Goal: Information Seeking & Learning: Learn about a topic

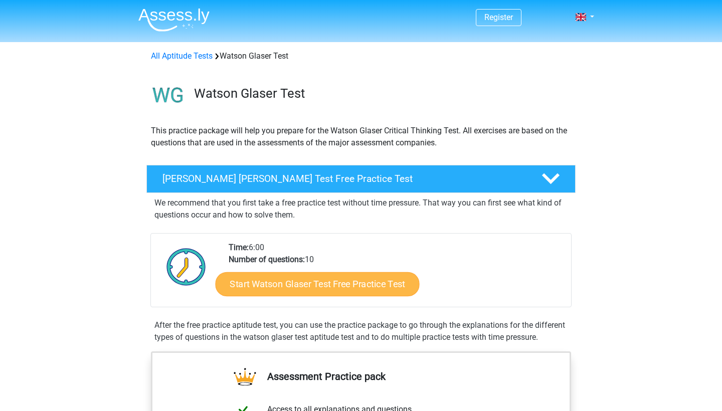
click at [385, 282] on link "Start Watson Glaser Test Free Practice Test" at bounding box center [317, 284] width 204 height 24
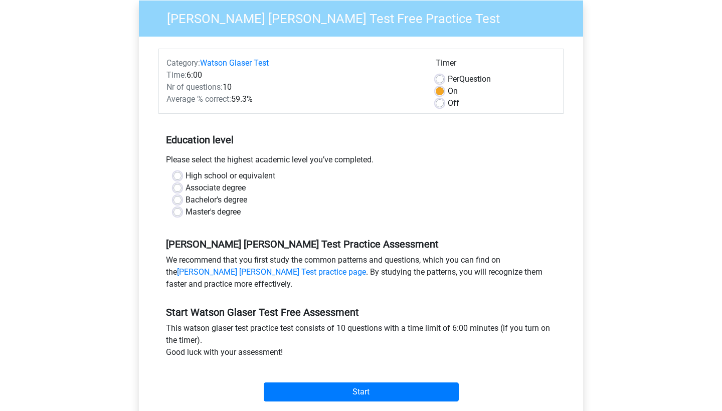
scroll to position [91, 0]
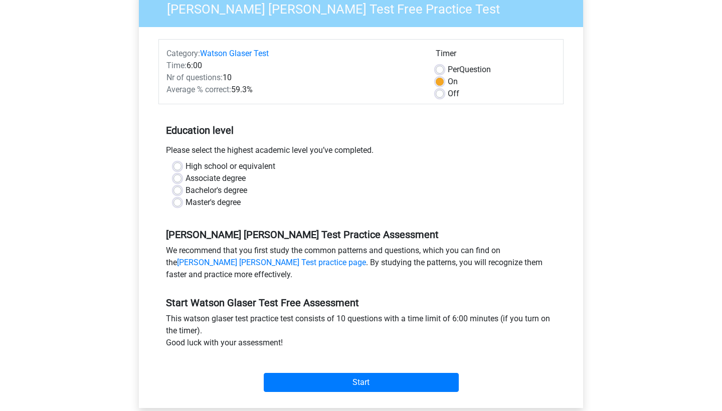
click at [185, 203] on label "Master's degree" at bounding box center [212, 202] width 55 height 12
click at [178, 203] on input "Master's degree" at bounding box center [177, 201] width 8 height 10
radio input "true"
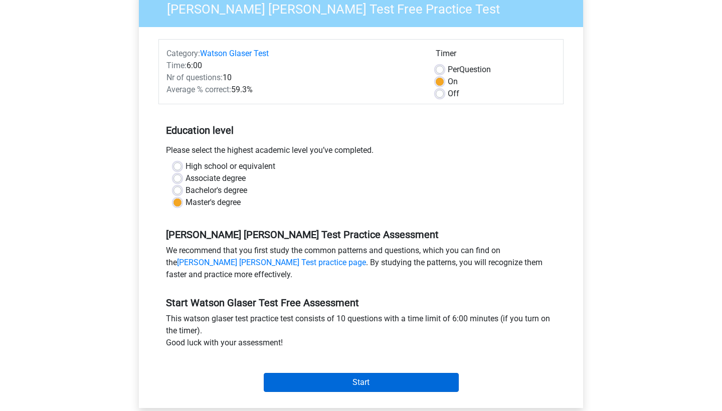
click at [328, 379] on input "Start" at bounding box center [361, 382] width 195 height 19
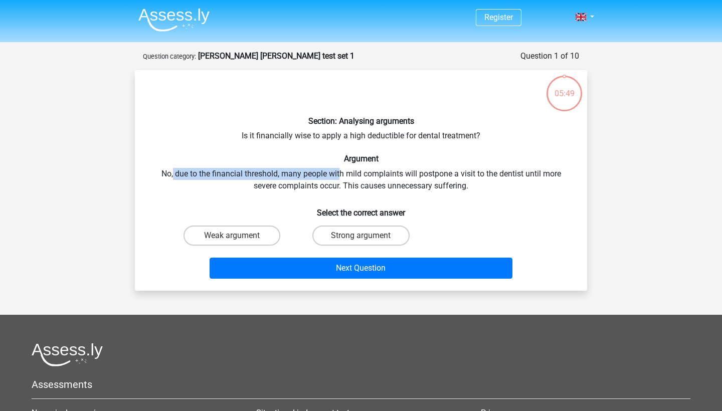
drag, startPoint x: 172, startPoint y: 175, endPoint x: 338, endPoint y: 171, distance: 165.9
click at [338, 171] on div "Section: Analysing arguments Is it financially wise to apply a high deductible …" at bounding box center [361, 180] width 444 height 204
click at [307, 173] on div "Section: Analysing arguments Is it financially wise to apply a high deductible …" at bounding box center [361, 180] width 444 height 204
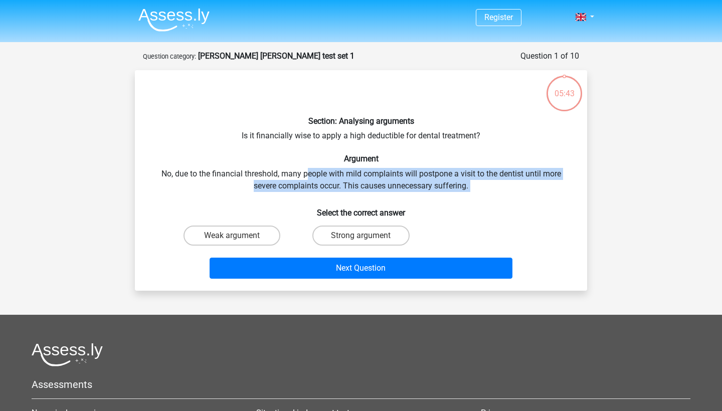
drag, startPoint x: 308, startPoint y: 173, endPoint x: 473, endPoint y: 192, distance: 165.5
click at [473, 193] on div "Section: Analysing arguments Is it financially wise to apply a high deductible …" at bounding box center [361, 180] width 444 height 204
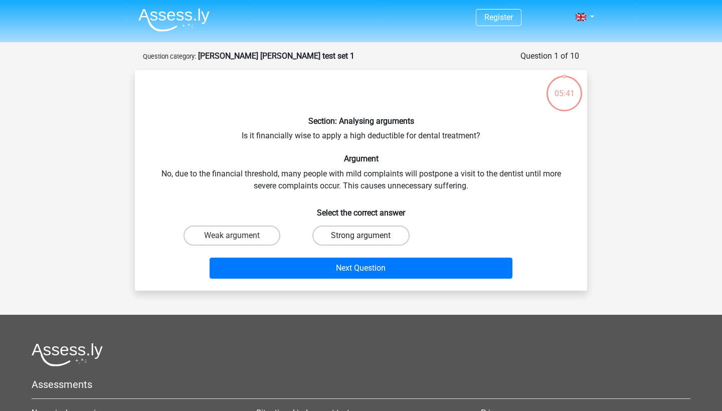
click at [372, 239] on label "Strong argument" at bounding box center [360, 236] width 97 height 20
click at [367, 239] on input "Strong argument" at bounding box center [364, 239] width 7 height 7
radio input "true"
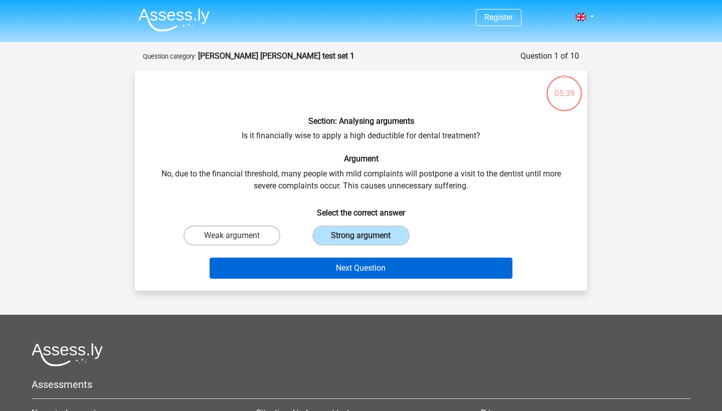
click at [386, 275] on button "Next Question" at bounding box center [360, 268] width 303 height 21
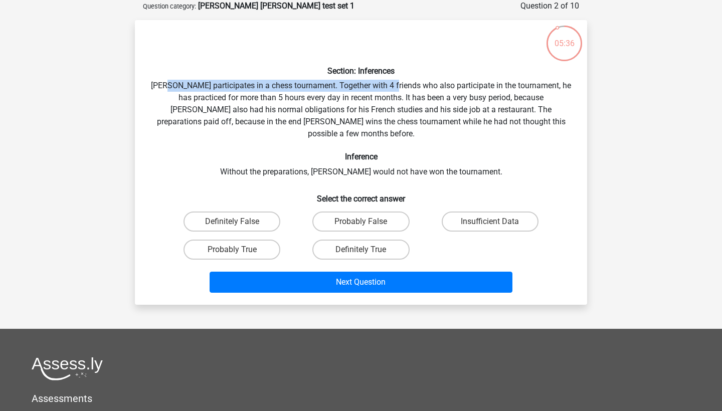
drag, startPoint x: 179, startPoint y: 85, endPoint x: 400, endPoint y: 90, distance: 220.6
click at [400, 90] on div "Section: Inferences Pablo participates in a chess tournament. Together with 4 f…" at bounding box center [361, 162] width 444 height 269
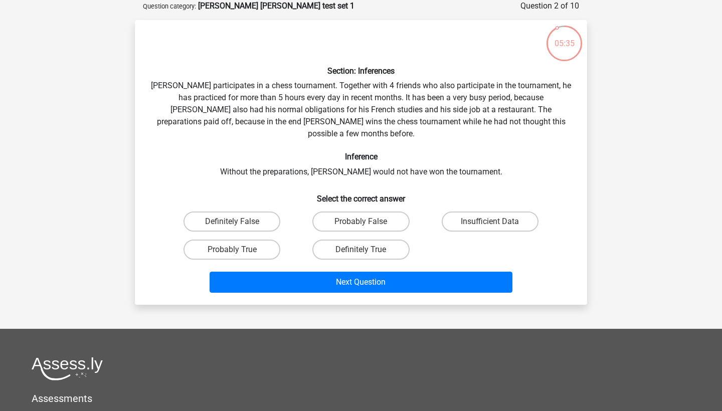
click at [458, 96] on div "Section: Inferences Pablo participates in a chess tournament. Together with 4 f…" at bounding box center [361, 162] width 444 height 269
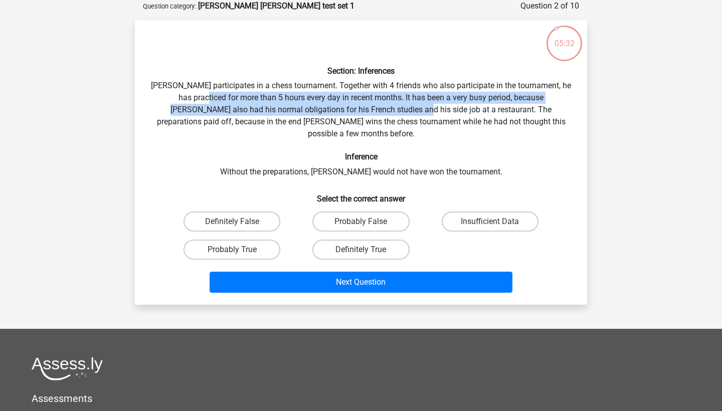
drag, startPoint x: 200, startPoint y: 96, endPoint x: 373, endPoint y: 103, distance: 172.5
click at [373, 103] on div "Section: Inferences Pablo participates in a chess tournament. Together with 4 f…" at bounding box center [361, 162] width 444 height 269
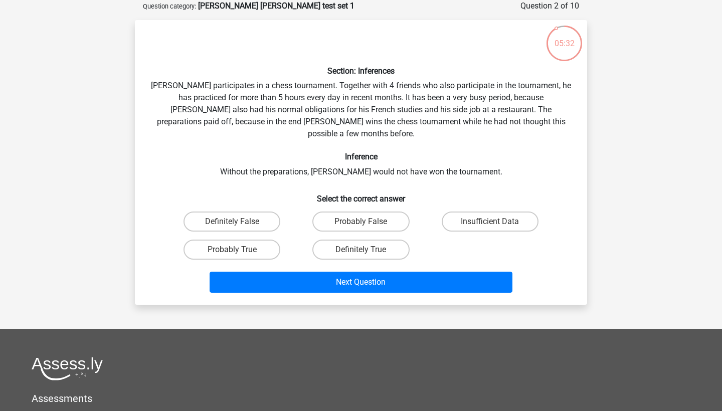
click at [384, 96] on div "Section: Inferences Pablo participates in a chess tournament. Together with 4 f…" at bounding box center [361, 162] width 444 height 269
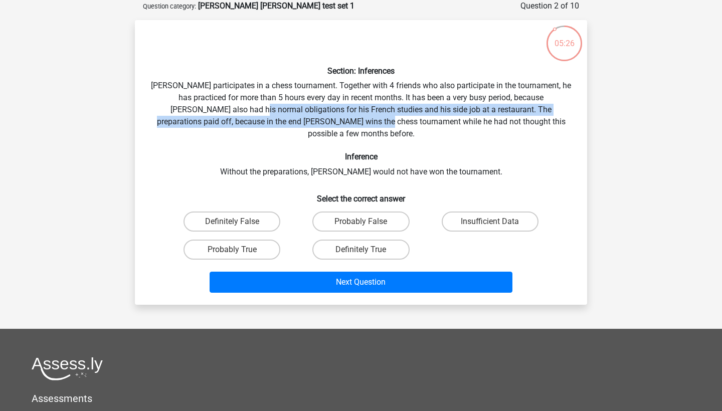
drag, startPoint x: 212, startPoint y: 109, endPoint x: 342, endPoint y: 118, distance: 130.6
click at [342, 118] on div "Section: Inferences Pablo participates in a chess tournament. Together with 4 f…" at bounding box center [361, 162] width 444 height 269
click at [209, 121] on div "Section: Inferences Pablo participates in a chess tournament. Together with 4 f…" at bounding box center [361, 162] width 444 height 269
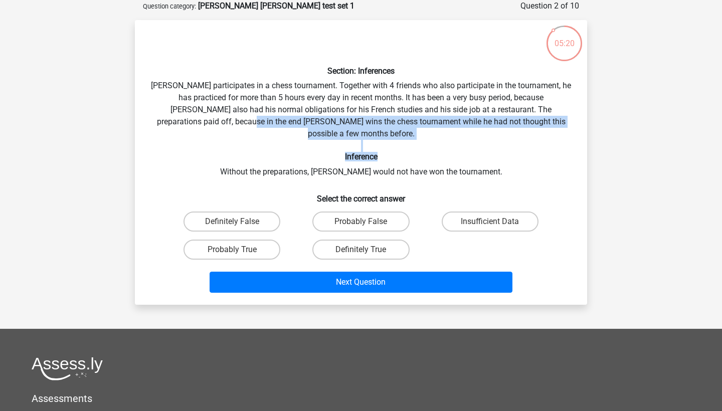
drag, startPoint x: 209, startPoint y: 121, endPoint x: 453, endPoint y: 144, distance: 244.7
click at [453, 144] on div "Section: Inferences Pablo participates in a chess tournament. Together with 4 f…" at bounding box center [361, 162] width 444 height 269
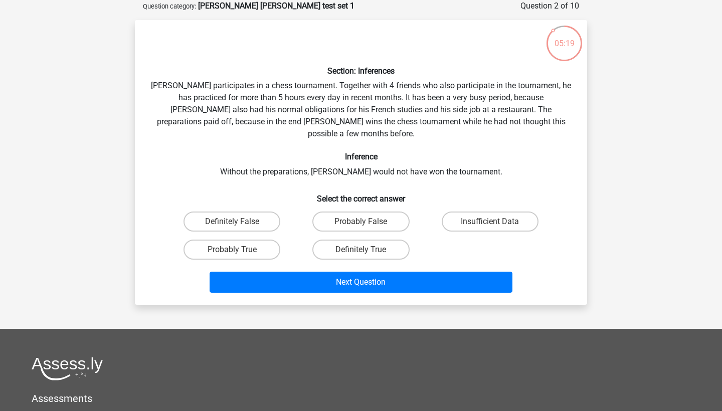
click at [387, 159] on div "Section: Inferences Pablo participates in a chess tournament. Together with 4 f…" at bounding box center [361, 162] width 444 height 269
drag, startPoint x: 242, startPoint y: 160, endPoint x: 406, endPoint y: 177, distance: 165.7
click at [408, 178] on div "Section: Inferences Pablo participates in a chess tournament. Together with 4 f…" at bounding box center [361, 162] width 444 height 269
click at [367, 213] on label "Probably False" at bounding box center [360, 221] width 97 height 20
click at [367, 222] on input "Probably False" at bounding box center [364, 225] width 7 height 7
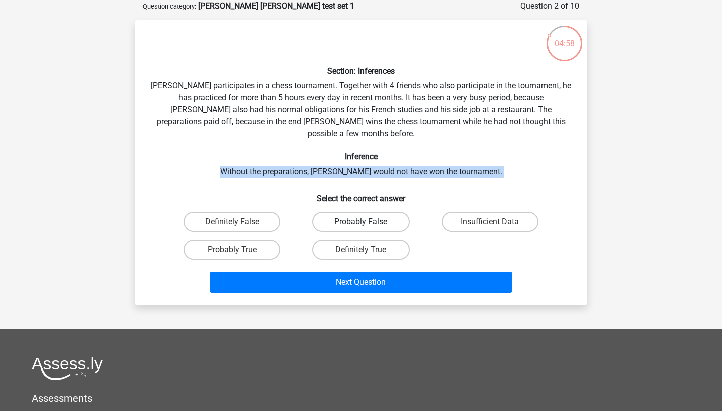
radio input "true"
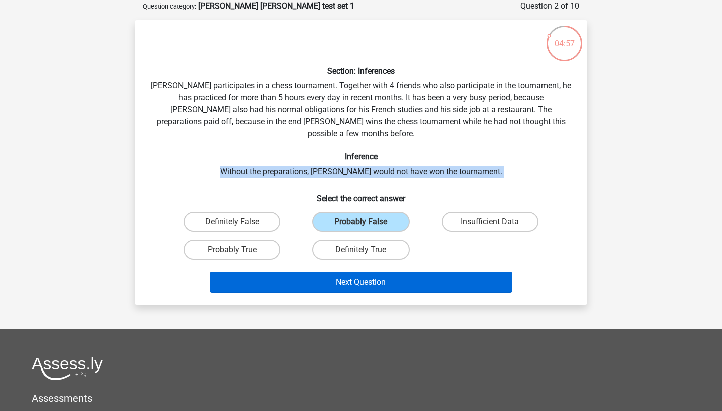
click at [379, 272] on button "Next Question" at bounding box center [360, 282] width 303 height 21
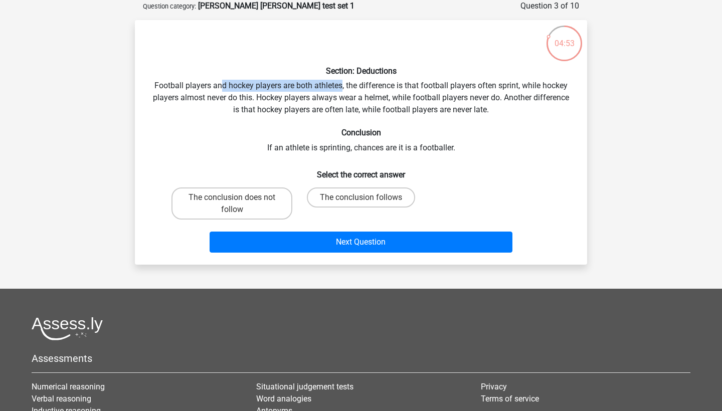
drag, startPoint x: 223, startPoint y: 86, endPoint x: 341, endPoint y: 89, distance: 117.8
click at [341, 89] on div "Section: Deductions Football players and hockey players are both athletes, the …" at bounding box center [361, 142] width 444 height 229
click at [332, 88] on div "Section: Deductions Football players and hockey players are both athletes, the …" at bounding box center [361, 142] width 444 height 229
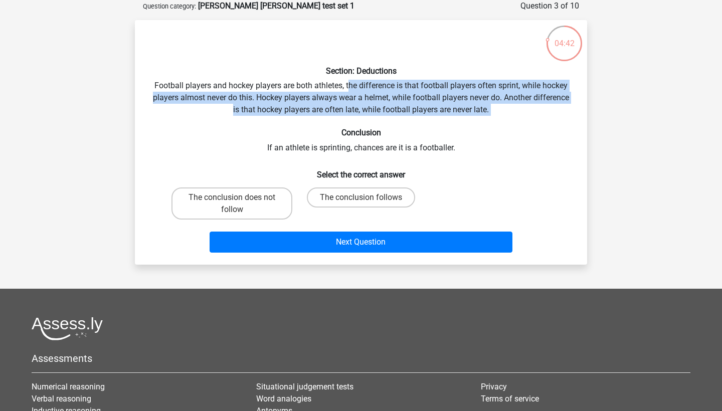
drag, startPoint x: 350, startPoint y: 86, endPoint x: 509, endPoint y: 116, distance: 162.2
click at [509, 116] on div "Section: Deductions Football players and hockey players are both athletes, the …" at bounding box center [361, 142] width 444 height 229
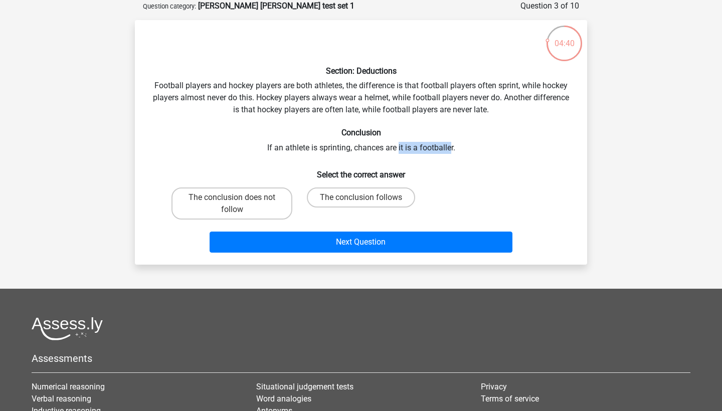
drag, startPoint x: 399, startPoint y: 150, endPoint x: 450, endPoint y: 143, distance: 51.6
click at [450, 143] on div "Section: Deductions Football players and hockey players are both athletes, the …" at bounding box center [361, 142] width 444 height 229
click at [262, 199] on label "The conclusion does not follow" at bounding box center [231, 203] width 121 height 32
click at [239, 199] on input "The conclusion does not follow" at bounding box center [235, 200] width 7 height 7
radio input "true"
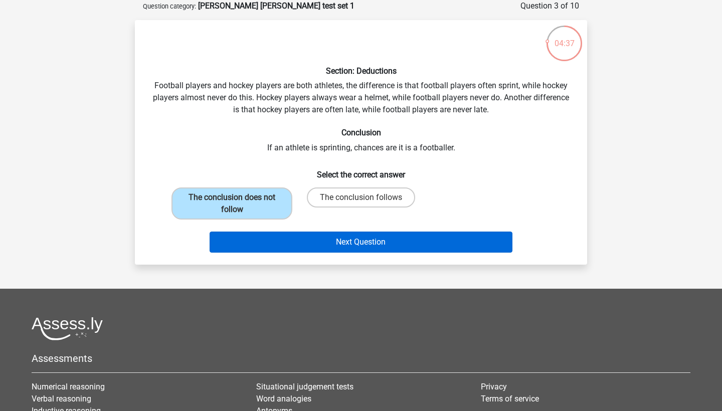
click at [385, 245] on button "Next Question" at bounding box center [360, 242] width 303 height 21
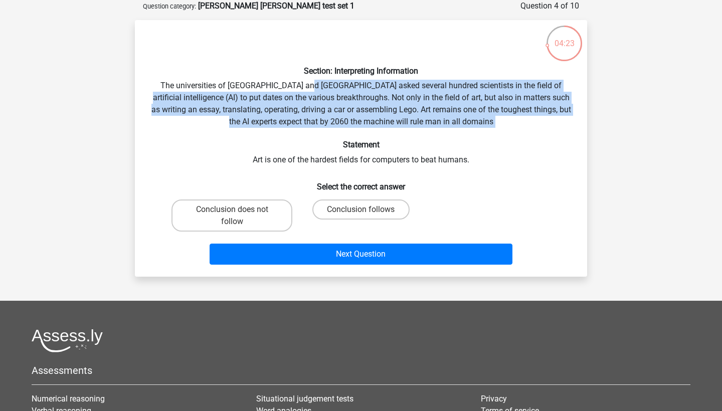
drag, startPoint x: 301, startPoint y: 85, endPoint x: 445, endPoint y: 133, distance: 151.7
click at [445, 133] on div "Section: Interpreting Information The universities of Oxford and Yale asked sev…" at bounding box center [361, 148] width 444 height 241
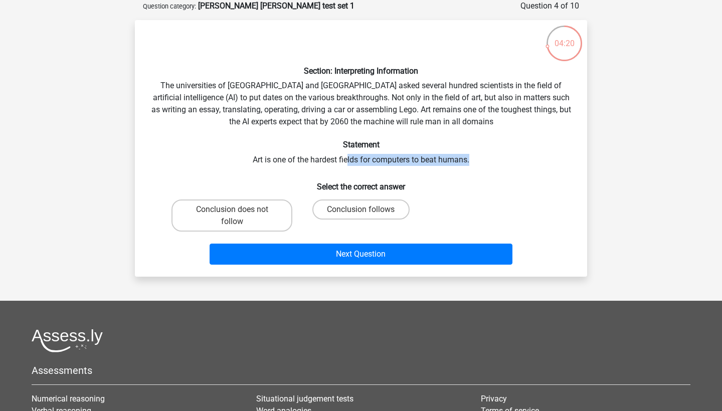
drag, startPoint x: 347, startPoint y: 163, endPoint x: 471, endPoint y: 153, distance: 124.6
click at [472, 154] on div "Section: Interpreting Information The universities of Oxford and Yale asked sev…" at bounding box center [361, 148] width 444 height 241
click at [210, 215] on label "Conclusion does not follow" at bounding box center [231, 215] width 121 height 32
click at [232, 215] on input "Conclusion does not follow" at bounding box center [235, 212] width 7 height 7
radio input "true"
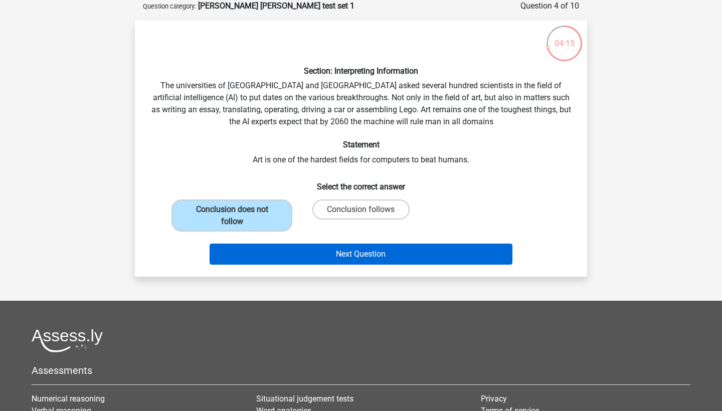
click at [366, 252] on button "Next Question" at bounding box center [360, 254] width 303 height 21
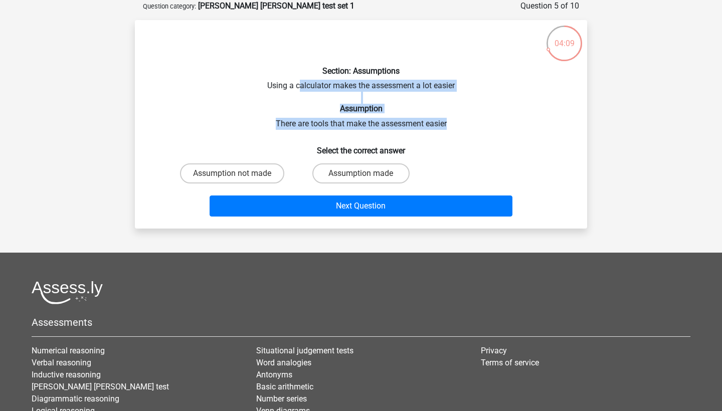
drag, startPoint x: 300, startPoint y: 82, endPoint x: 379, endPoint y: 129, distance: 91.9
click at [379, 129] on div "Section: Assumptions Using a calculator makes the assessment a lot easier Assum…" at bounding box center [361, 124] width 444 height 192
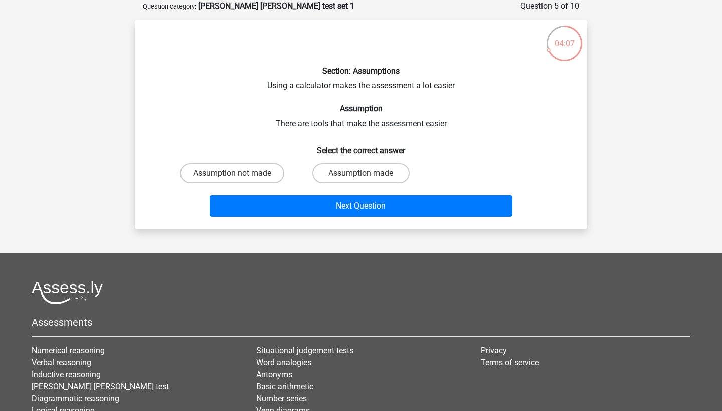
click at [290, 88] on div "Section: Assumptions Using a calculator makes the assessment a lot easier Assum…" at bounding box center [361, 124] width 444 height 192
drag, startPoint x: 272, startPoint y: 88, endPoint x: 465, endPoint y: 96, distance: 193.6
click at [465, 96] on div "Section: Assumptions Using a calculator makes the assessment a lot easier Assum…" at bounding box center [361, 124] width 444 height 192
drag, startPoint x: 276, startPoint y: 120, endPoint x: 441, endPoint y: 124, distance: 165.4
click at [441, 124] on div "Section: Assumptions Using a calculator makes the assessment a lot easier Assum…" at bounding box center [361, 124] width 444 height 192
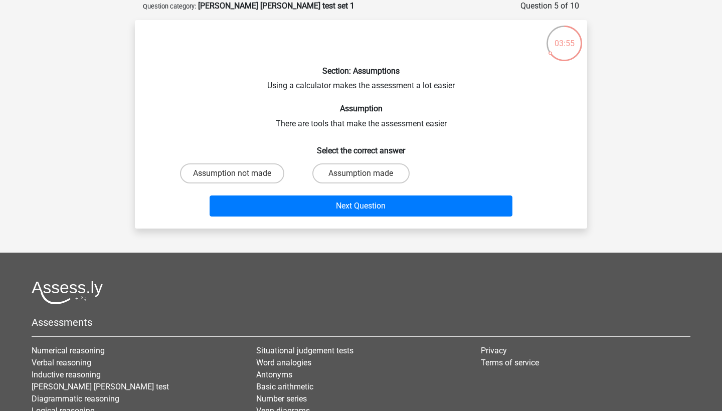
click at [391, 82] on div "Section: Assumptions Using a calculator makes the assessment a lot easier Assum…" at bounding box center [361, 124] width 444 height 192
drag, startPoint x: 310, startPoint y: 121, endPoint x: 454, endPoint y: 127, distance: 144.5
click at [456, 129] on div "Section: Assumptions Using a calculator makes the assessment a lot easier Assum…" at bounding box center [361, 124] width 444 height 192
click at [376, 181] on label "Assumption made" at bounding box center [360, 173] width 97 height 20
click at [367, 180] on input "Assumption made" at bounding box center [364, 176] width 7 height 7
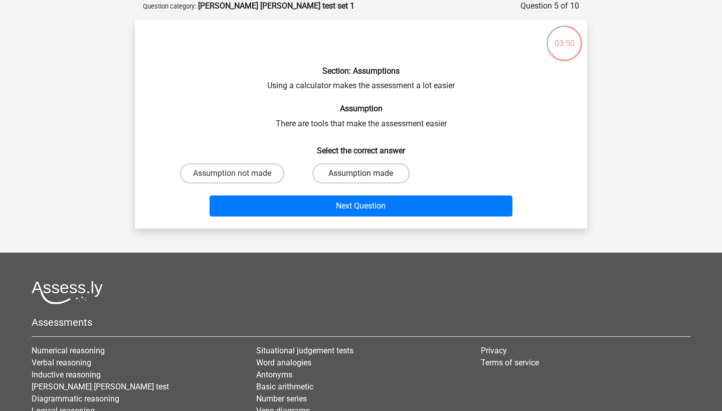
radio input "true"
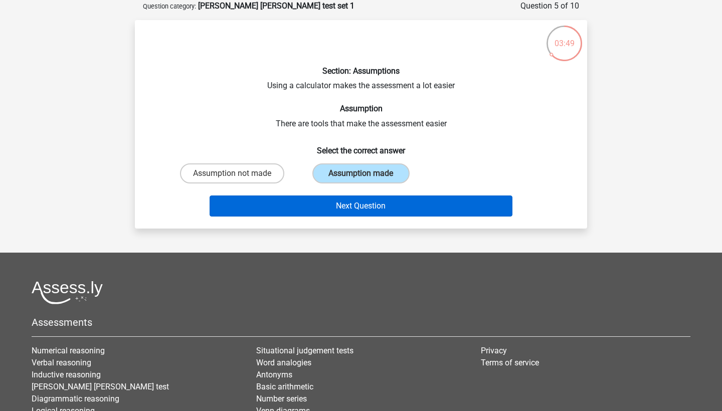
click at [389, 214] on button "Next Question" at bounding box center [360, 205] width 303 height 21
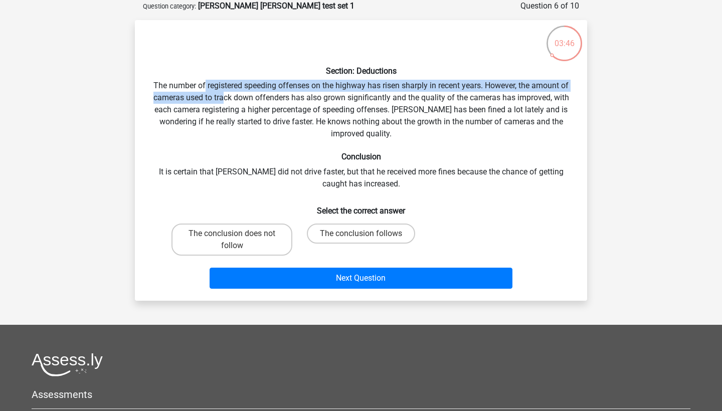
drag, startPoint x: 224, startPoint y: 92, endPoint x: 202, endPoint y: 87, distance: 22.0
click at [202, 87] on div "Section: Deductions The number of registered speeding offenses on the highway h…" at bounding box center [361, 160] width 444 height 265
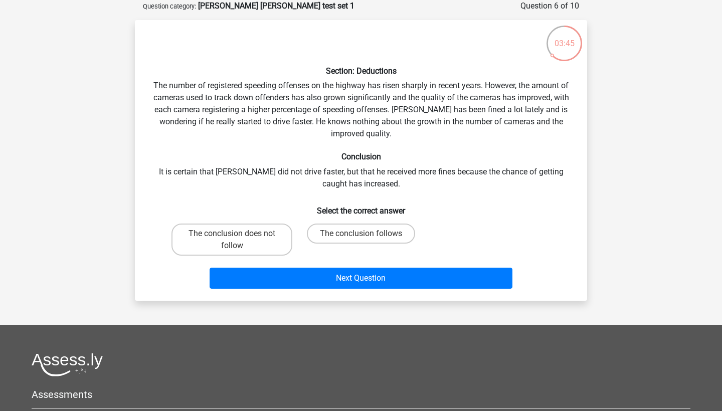
click at [281, 106] on div "Section: Deductions The number of registered speeding offenses on the highway h…" at bounding box center [361, 160] width 444 height 265
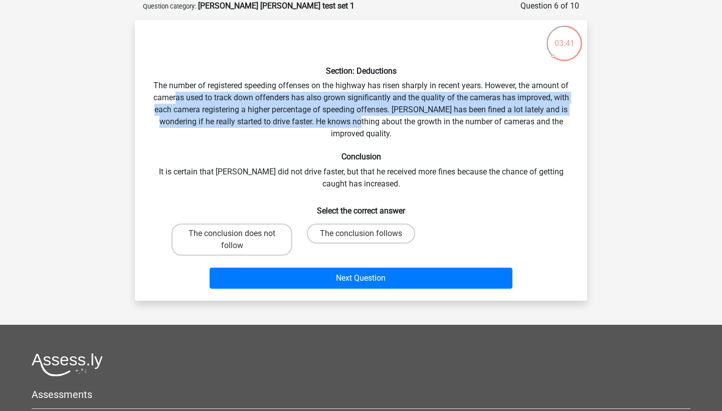
drag, startPoint x: 175, startPoint y: 98, endPoint x: 352, endPoint y: 116, distance: 177.3
click at [352, 116] on div "Section: Deductions The number of registered speeding offenses on the highway h…" at bounding box center [361, 160] width 444 height 265
click at [394, 111] on div "Section: Deductions The number of registered speeding offenses on the highway h…" at bounding box center [361, 160] width 444 height 265
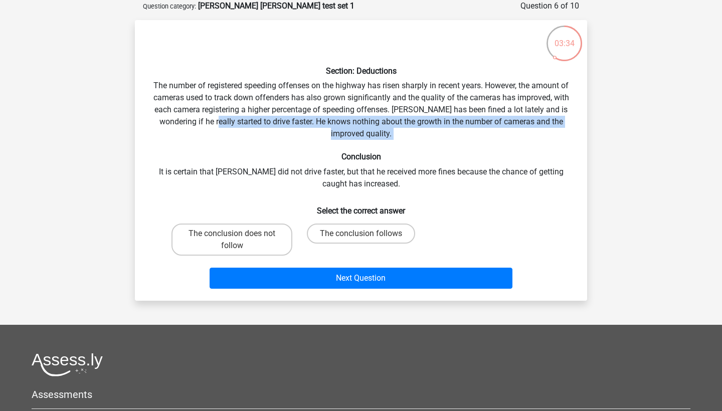
drag, startPoint x: 205, startPoint y: 125, endPoint x: 429, endPoint y: 144, distance: 224.4
click at [429, 144] on div "Section: Deductions The number of registered speeding offenses on the highway h…" at bounding box center [361, 160] width 444 height 265
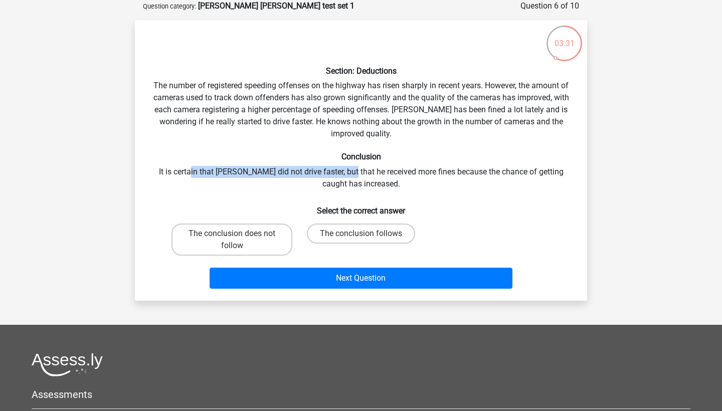
drag, startPoint x: 187, startPoint y: 170, endPoint x: 341, endPoint y: 172, distance: 153.9
click at [341, 172] on div "Section: Deductions The number of registered speeding offenses on the highway h…" at bounding box center [361, 160] width 444 height 265
drag, startPoint x: 369, startPoint y: 171, endPoint x: 393, endPoint y: 174, distance: 24.3
click at [393, 174] on div "Section: Deductions The number of registered speeding offenses on the highway h…" at bounding box center [361, 160] width 444 height 265
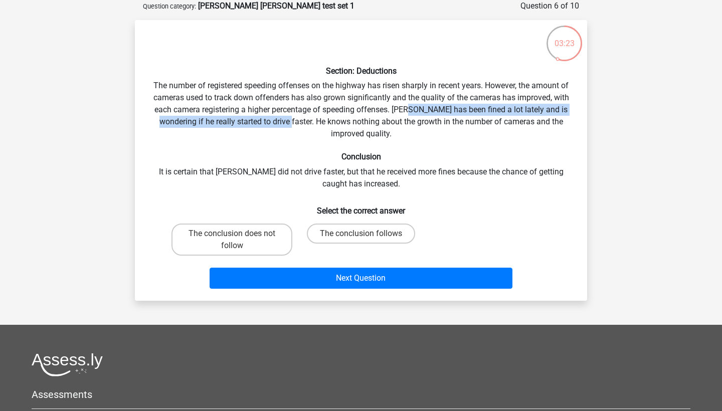
drag, startPoint x: 409, startPoint y: 112, endPoint x: 279, endPoint y: 123, distance: 130.8
click at [279, 123] on div "Section: Deductions The number of registered speeding offenses on the highway h…" at bounding box center [361, 160] width 444 height 265
click at [258, 240] on label "The conclusion does not follow" at bounding box center [231, 240] width 121 height 32
click at [239, 240] on input "The conclusion does not follow" at bounding box center [235, 237] width 7 height 7
radio input "true"
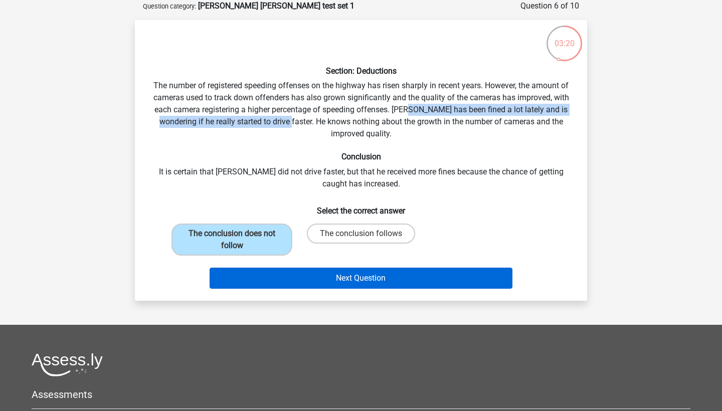
click at [369, 275] on button "Next Question" at bounding box center [360, 278] width 303 height 21
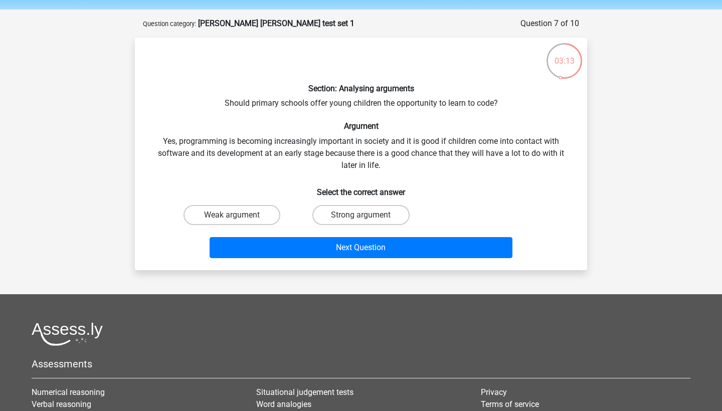
scroll to position [36, 0]
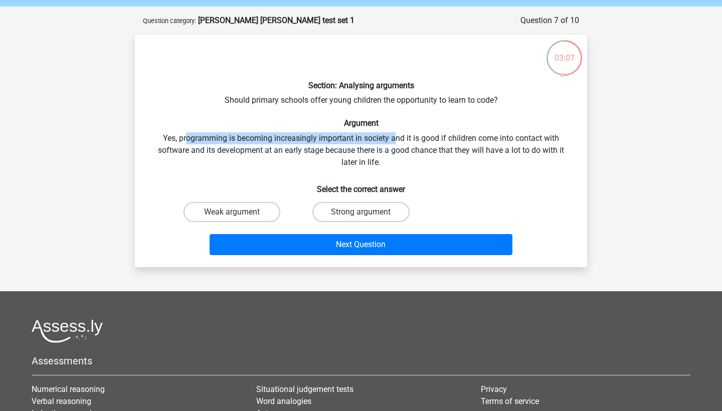
drag, startPoint x: 185, startPoint y: 141, endPoint x: 399, endPoint y: 134, distance: 214.1
click at [399, 135] on div "Section: Analysing arguments Should primary schools offer young children the op…" at bounding box center [361, 151] width 444 height 216
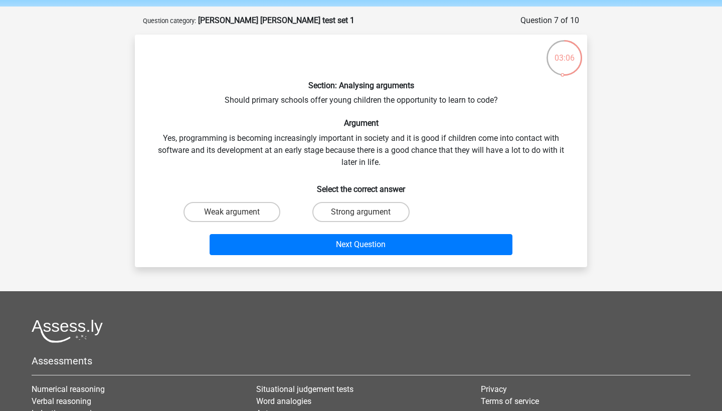
click at [419, 137] on div "Section: Analysing arguments Should primary schools offer young children the op…" at bounding box center [361, 151] width 444 height 216
click at [234, 214] on input "Weak argument" at bounding box center [235, 215] width 7 height 7
radio input "true"
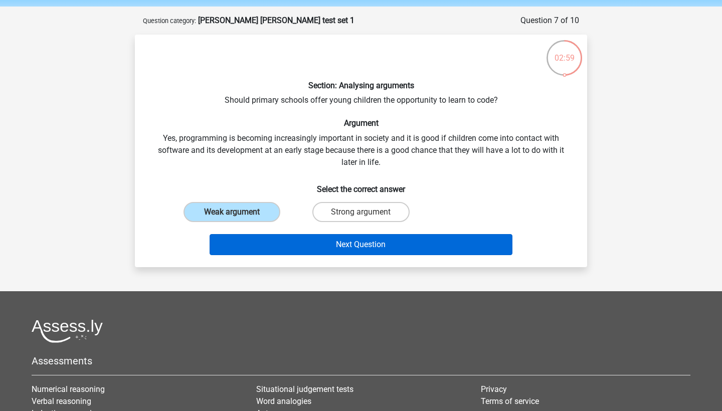
click at [372, 244] on button "Next Question" at bounding box center [360, 244] width 303 height 21
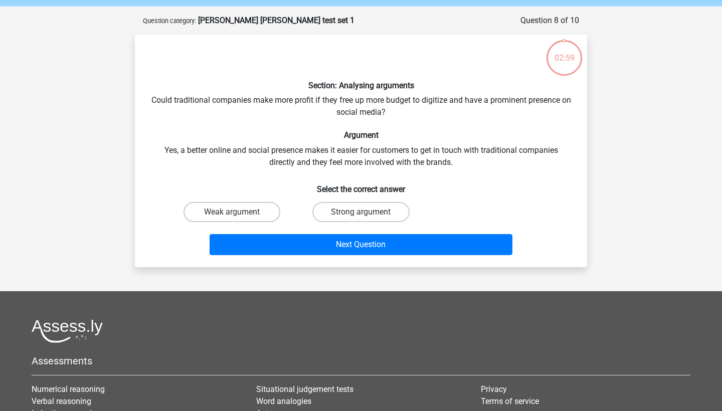
scroll to position [50, 0]
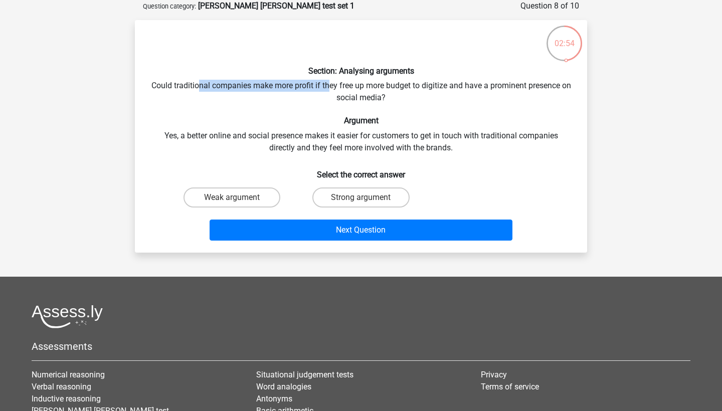
drag, startPoint x: 201, startPoint y: 89, endPoint x: 332, endPoint y: 87, distance: 130.3
click at [332, 87] on div "Section: Analysing arguments Could traditional companies make more profit if th…" at bounding box center [361, 136] width 444 height 216
click at [279, 84] on div "Section: Analysing arguments Could traditional companies make more profit if th…" at bounding box center [361, 136] width 444 height 216
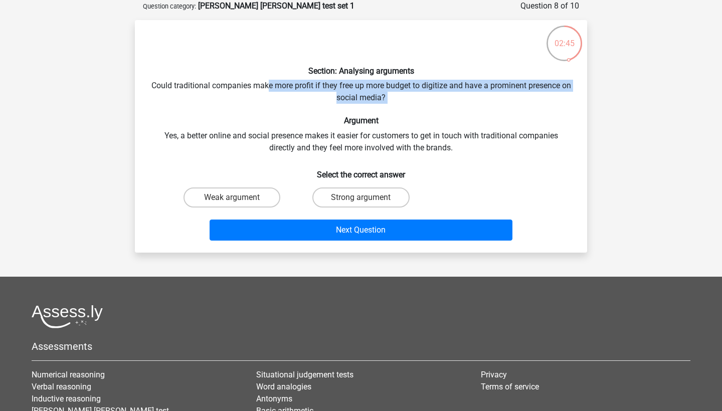
drag, startPoint x: 273, startPoint y: 85, endPoint x: 459, endPoint y: 104, distance: 186.8
click at [459, 104] on div "Section: Analysing arguments Could traditional companies make more profit if th…" at bounding box center [361, 136] width 444 height 216
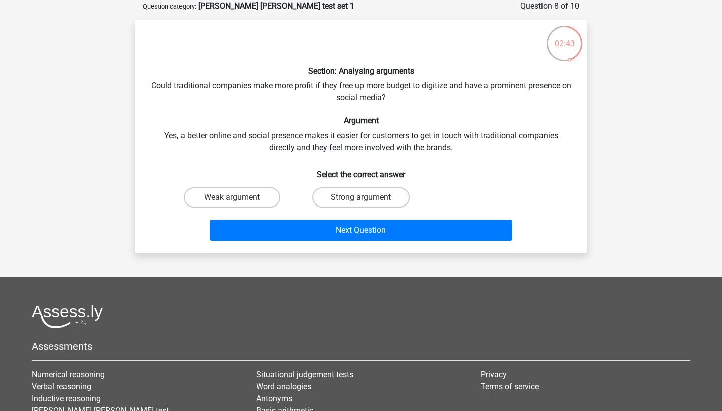
click at [333, 134] on div "Section: Analysing arguments Could traditional companies make more profit if th…" at bounding box center [361, 136] width 444 height 216
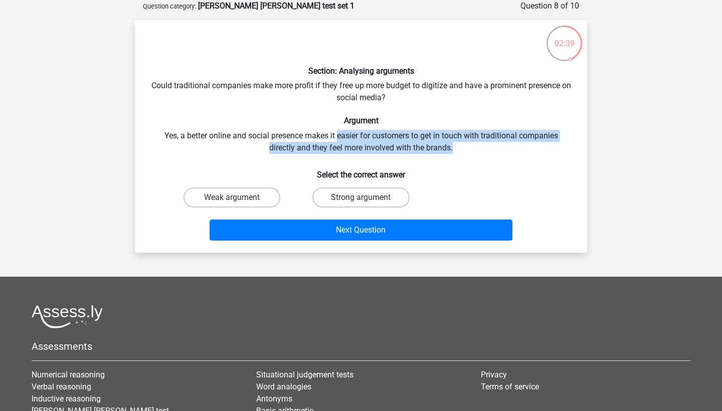
drag, startPoint x: 336, startPoint y: 135, endPoint x: 478, endPoint y: 149, distance: 143.0
click at [478, 149] on div "Section: Analysing arguments Could traditional companies make more profit if th…" at bounding box center [361, 136] width 444 height 216
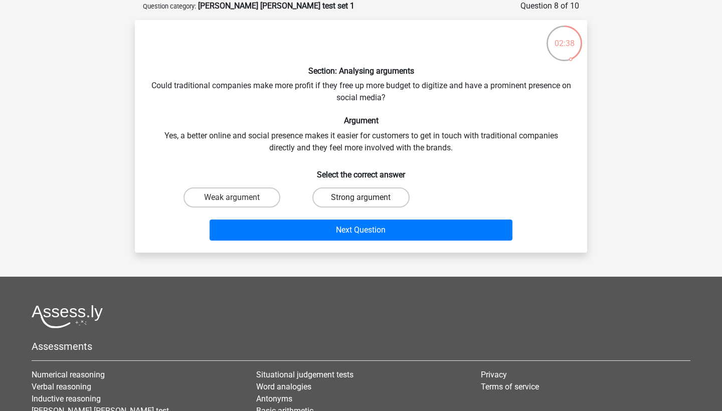
click at [353, 195] on label "Strong argument" at bounding box center [360, 197] width 97 height 20
click at [361, 197] on input "Strong argument" at bounding box center [364, 200] width 7 height 7
radio input "true"
click at [273, 195] on label "Weak argument" at bounding box center [231, 197] width 97 height 20
click at [239, 197] on input "Weak argument" at bounding box center [235, 200] width 7 height 7
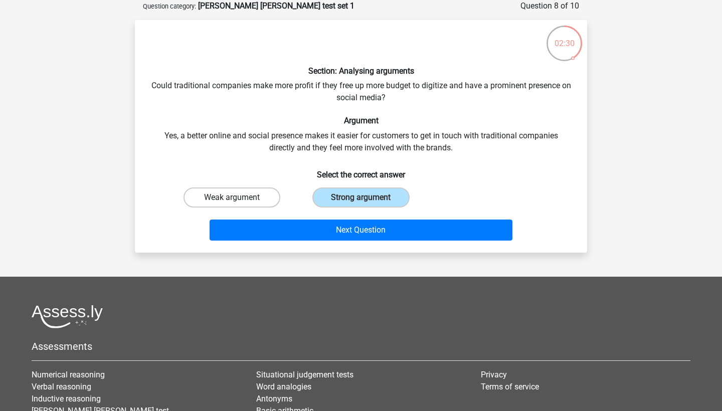
radio input "true"
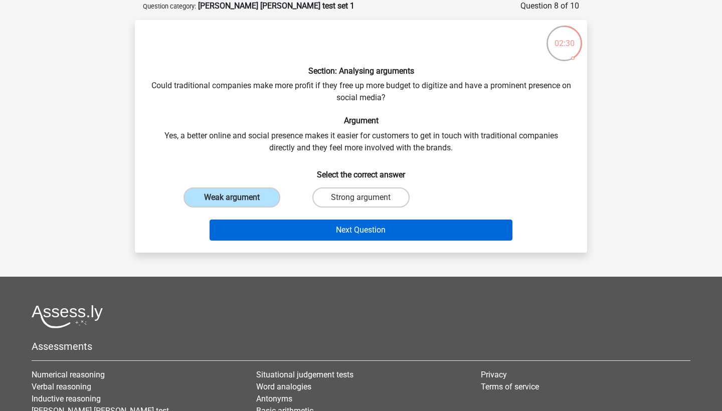
click at [348, 222] on button "Next Question" at bounding box center [360, 230] width 303 height 21
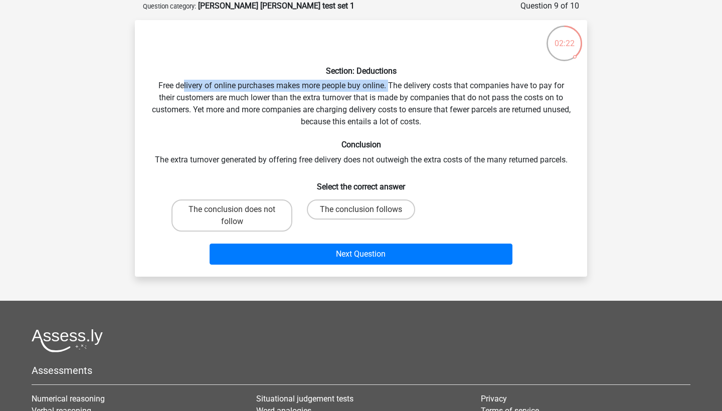
drag, startPoint x: 183, startPoint y: 87, endPoint x: 390, endPoint y: 85, distance: 207.5
click at [390, 85] on div "Section: Deductions Free delivery of online purchases makes more people buy onl…" at bounding box center [361, 148] width 444 height 241
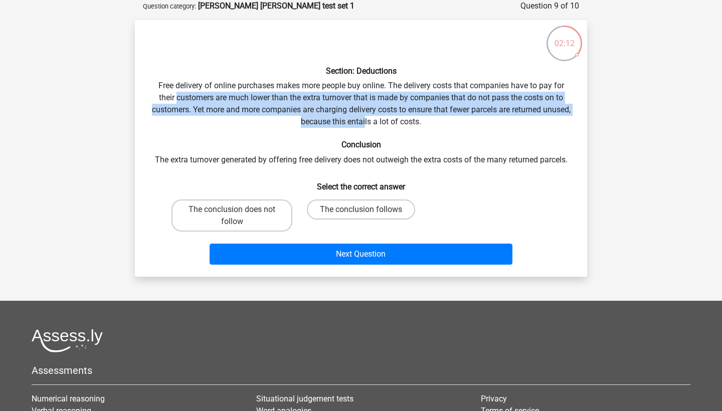
drag, startPoint x: 176, startPoint y: 98, endPoint x: 379, endPoint y: 121, distance: 204.3
click at [379, 121] on div "Section: Deductions Free delivery of online purchases makes more people buy onl…" at bounding box center [361, 148] width 444 height 241
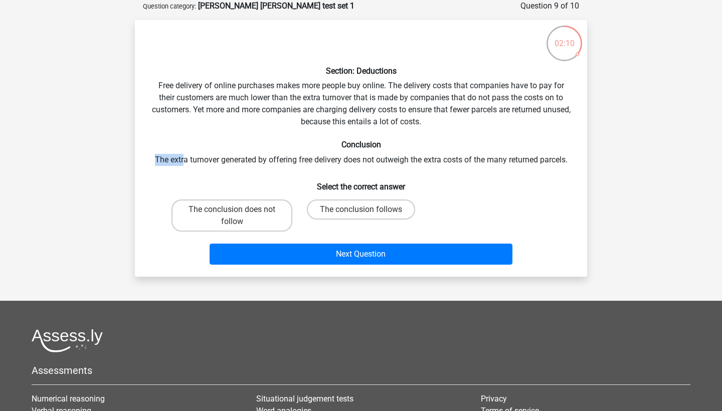
drag, startPoint x: 183, startPoint y: 158, endPoint x: 347, endPoint y: 151, distance: 164.0
click at [348, 152] on div "Section: Deductions Free delivery of online purchases makes more people buy onl…" at bounding box center [361, 148] width 444 height 241
click at [361, 161] on div "Section: Deductions Free delivery of online purchases makes more people buy onl…" at bounding box center [361, 148] width 444 height 241
click at [360, 208] on label "The conclusion follows" at bounding box center [361, 209] width 108 height 20
click at [361, 209] on input "The conclusion follows" at bounding box center [364, 212] width 7 height 7
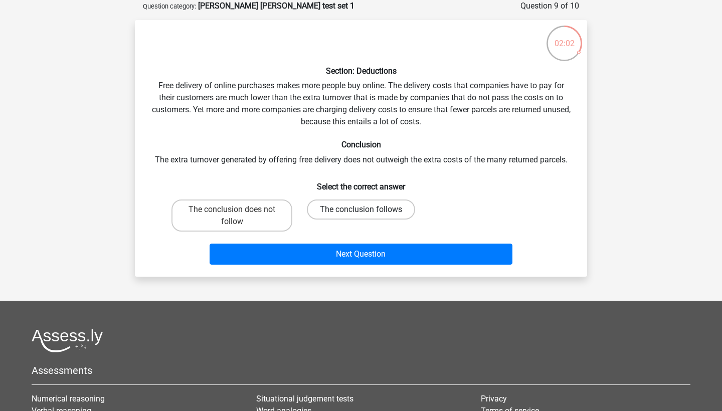
radio input "true"
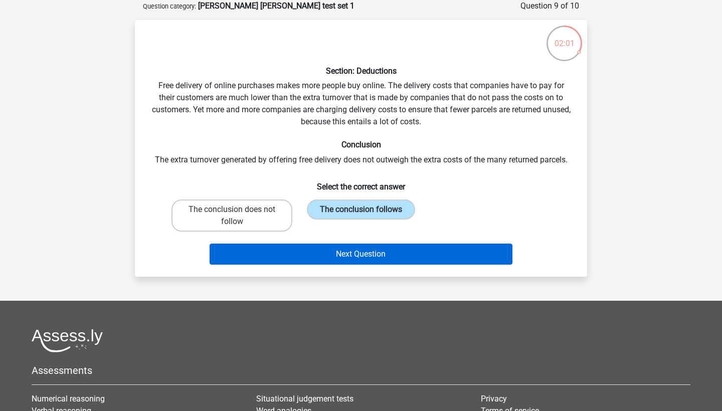
click at [383, 255] on button "Next Question" at bounding box center [360, 254] width 303 height 21
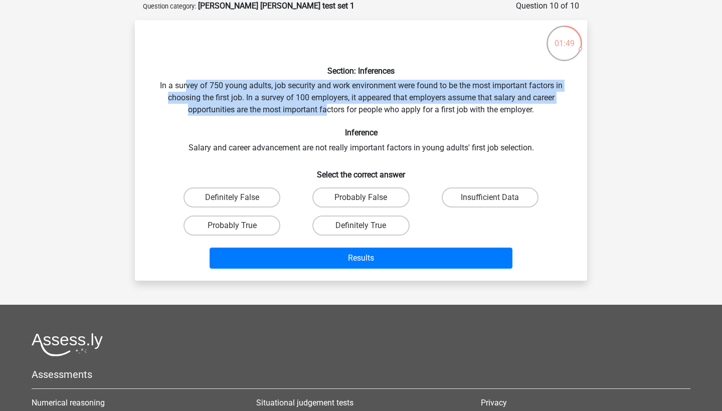
drag, startPoint x: 184, startPoint y: 86, endPoint x: 325, endPoint y: 105, distance: 142.5
click at [325, 106] on div "Section: Inferences In a survey of 750 young adults, job security and work envi…" at bounding box center [361, 150] width 444 height 245
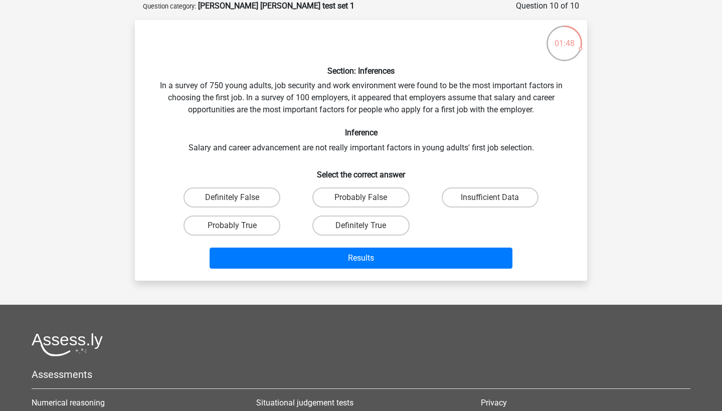
click at [305, 155] on div "Section: Inferences In a survey of 750 young adults, job security and work envi…" at bounding box center [361, 150] width 444 height 245
click at [487, 199] on label "Insufficient Data" at bounding box center [490, 197] width 97 height 20
click at [490, 199] on input "Insufficient Data" at bounding box center [493, 200] width 7 height 7
radio input "true"
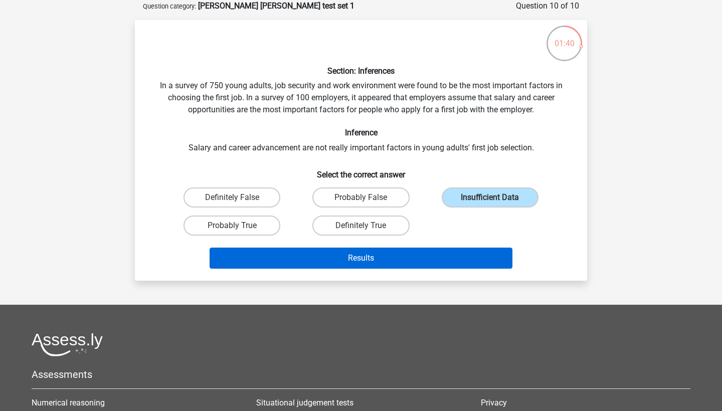
click at [402, 263] on button "Results" at bounding box center [360, 258] width 303 height 21
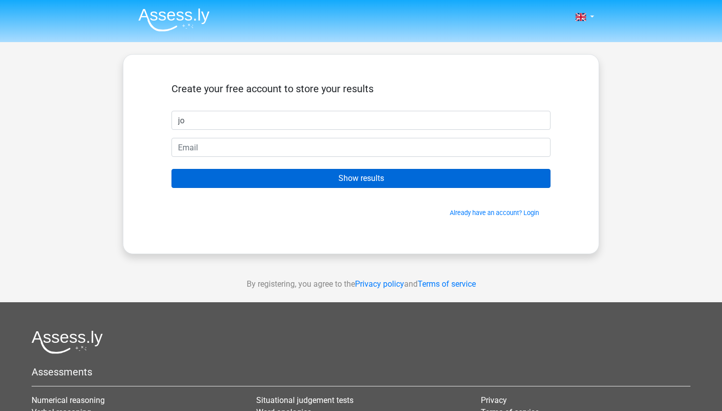
type input "j"
type input "[PERSON_NAME]"
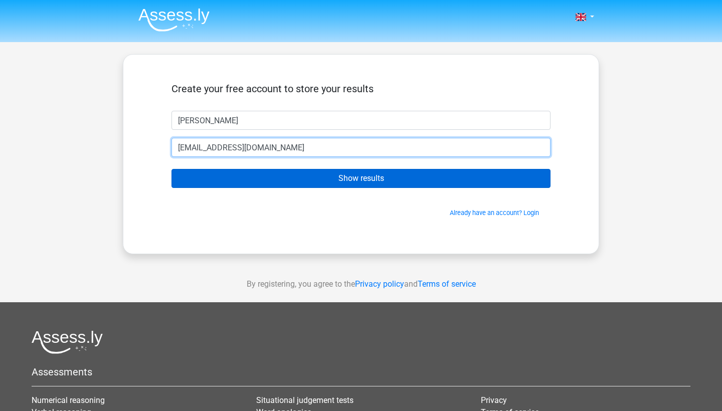
type input "[EMAIL_ADDRESS][DOMAIN_NAME]"
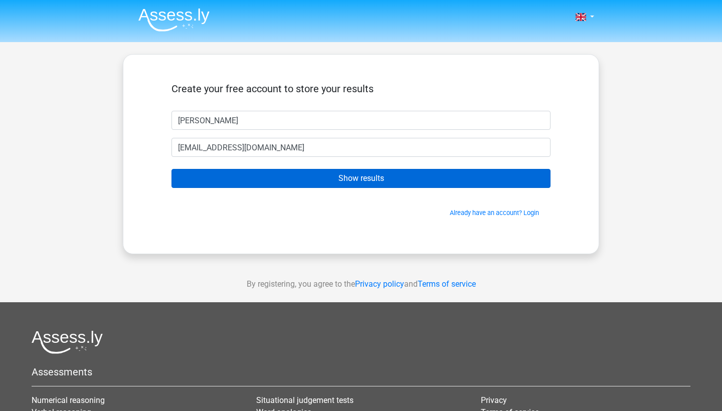
click at [441, 180] on input "Show results" at bounding box center [360, 178] width 379 height 19
